Goal: Task Accomplishment & Management: Complete application form

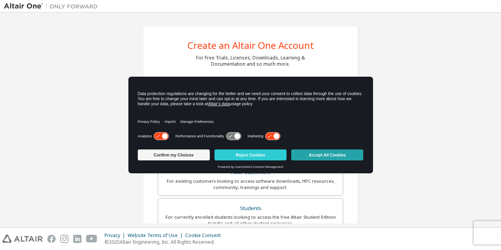
click at [334, 154] on button "Accept All Cookies" at bounding box center [327, 154] width 72 height 11
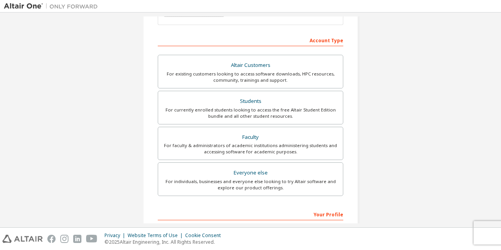
scroll to position [103, 0]
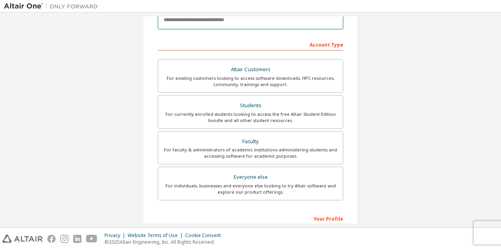
click at [265, 21] on input "email" at bounding box center [250, 20] width 185 height 19
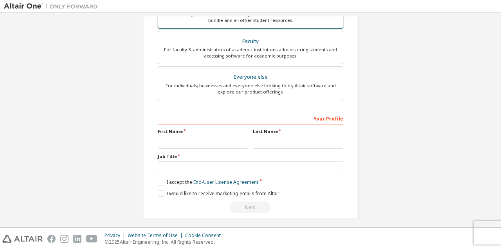
scroll to position [230, 0]
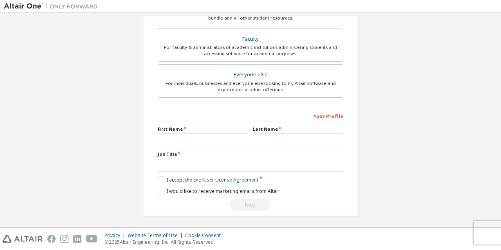
type input "**********"
click at [221, 140] on input "text" at bounding box center [203, 139] width 90 height 13
type input "******"
click at [302, 139] on input "text" at bounding box center [298, 139] width 90 height 13
type input "******"
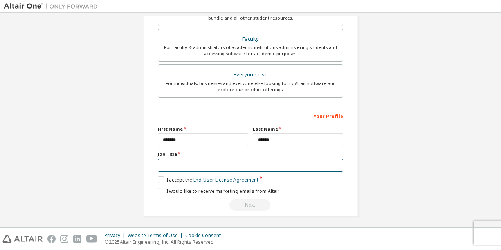
click at [282, 165] on input "text" at bounding box center [250, 165] width 185 height 13
type input "*******"
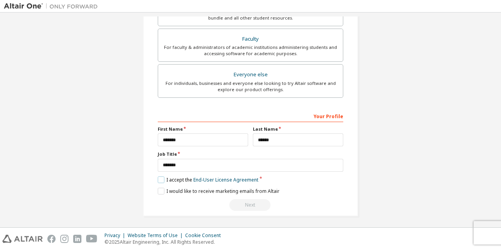
click at [161, 178] on label "I accept the End-User License Agreement" at bounding box center [208, 179] width 101 height 7
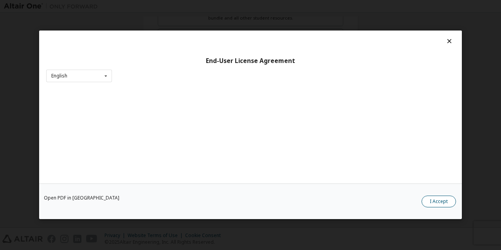
click at [431, 204] on button "I Accept" at bounding box center [438, 202] width 34 height 12
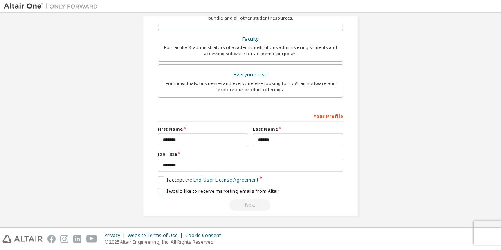
click at [164, 189] on label "I would like to receive marketing emails from Altair" at bounding box center [219, 191] width 122 height 7
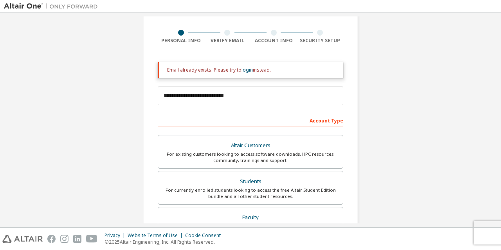
scroll to position [80, 0]
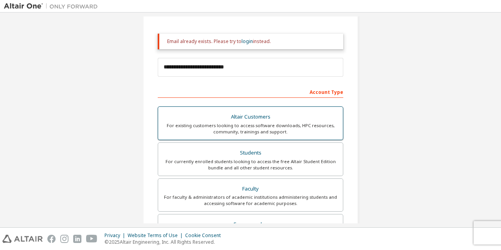
click at [285, 128] on div "For existing customers looking to access software downloads, HPC resources, com…" at bounding box center [250, 128] width 175 height 13
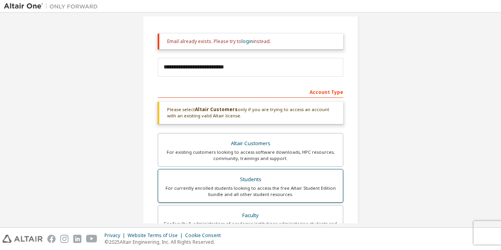
click at [284, 185] on div "For currently enrolled students looking to access the free Altair Student Editi…" at bounding box center [250, 191] width 175 height 13
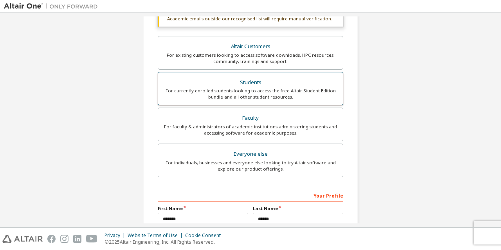
scroll to position [183, 0]
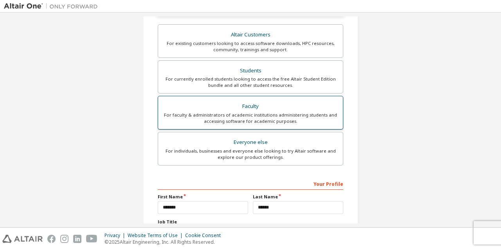
click at [275, 108] on div "Faculty" at bounding box center [250, 106] width 175 height 11
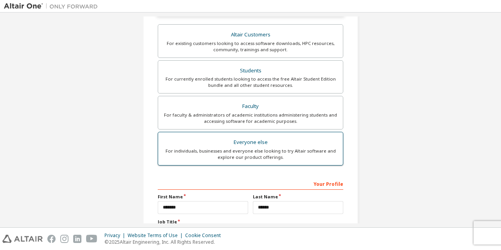
click at [275, 141] on div "Everyone else" at bounding box center [250, 142] width 175 height 11
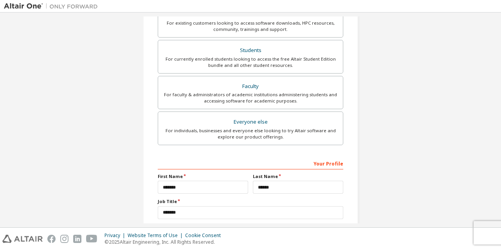
scroll to position [230, 0]
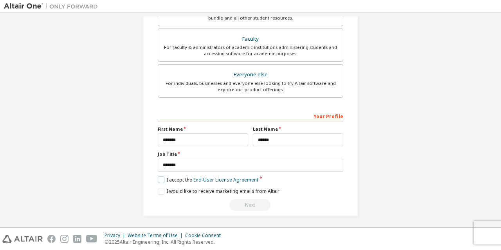
click at [162, 179] on label "I accept the End-User License Agreement" at bounding box center [208, 179] width 101 height 7
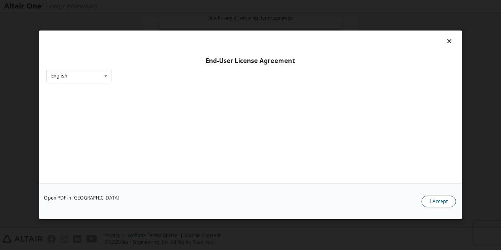
click at [430, 197] on button "I Accept" at bounding box center [438, 202] width 34 height 12
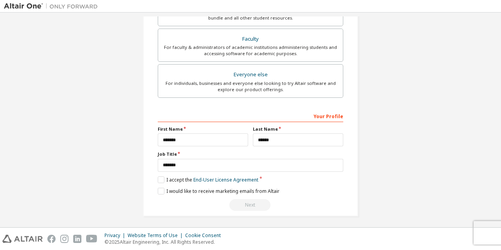
click at [249, 205] on div "Next" at bounding box center [250, 205] width 185 height 12
